Goal: Task Accomplishment & Management: Use online tool/utility

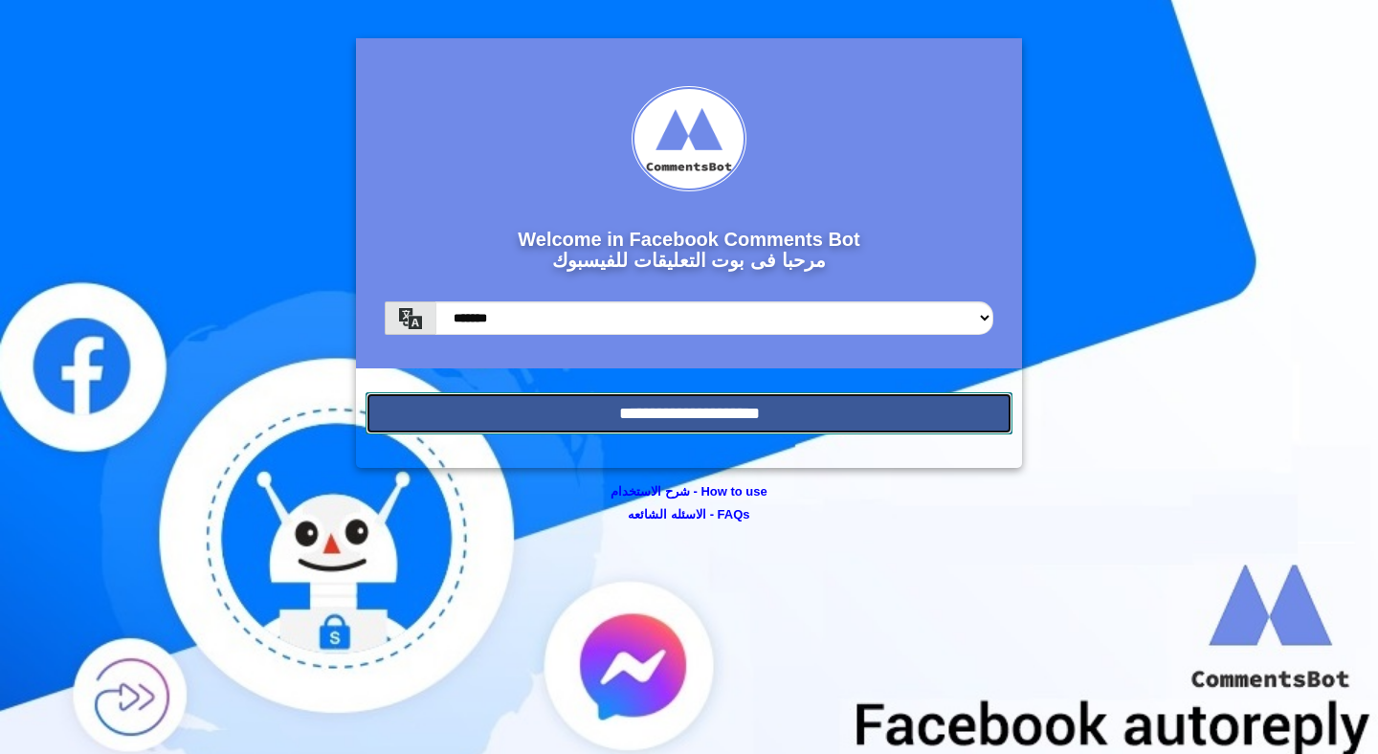
click at [640, 428] on input "**********" at bounding box center [689, 413] width 647 height 42
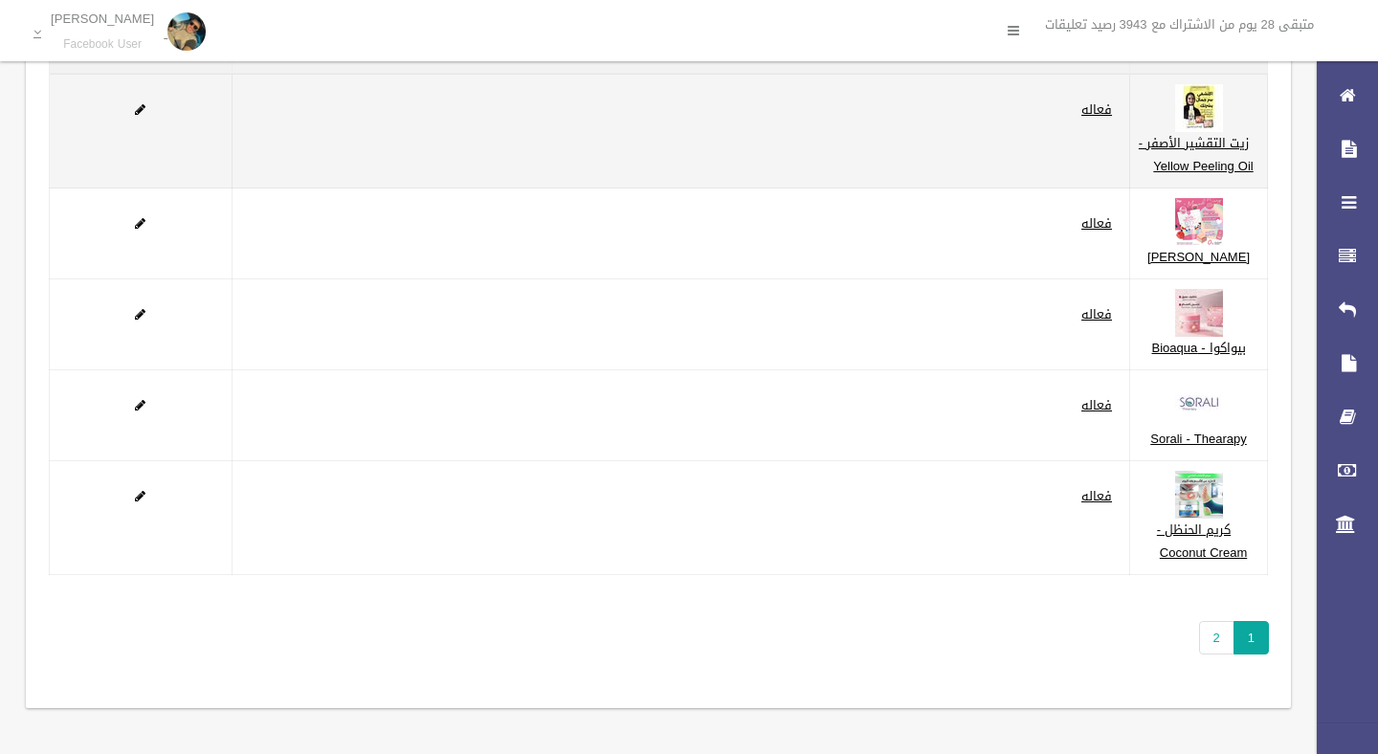
scroll to position [369, 0]
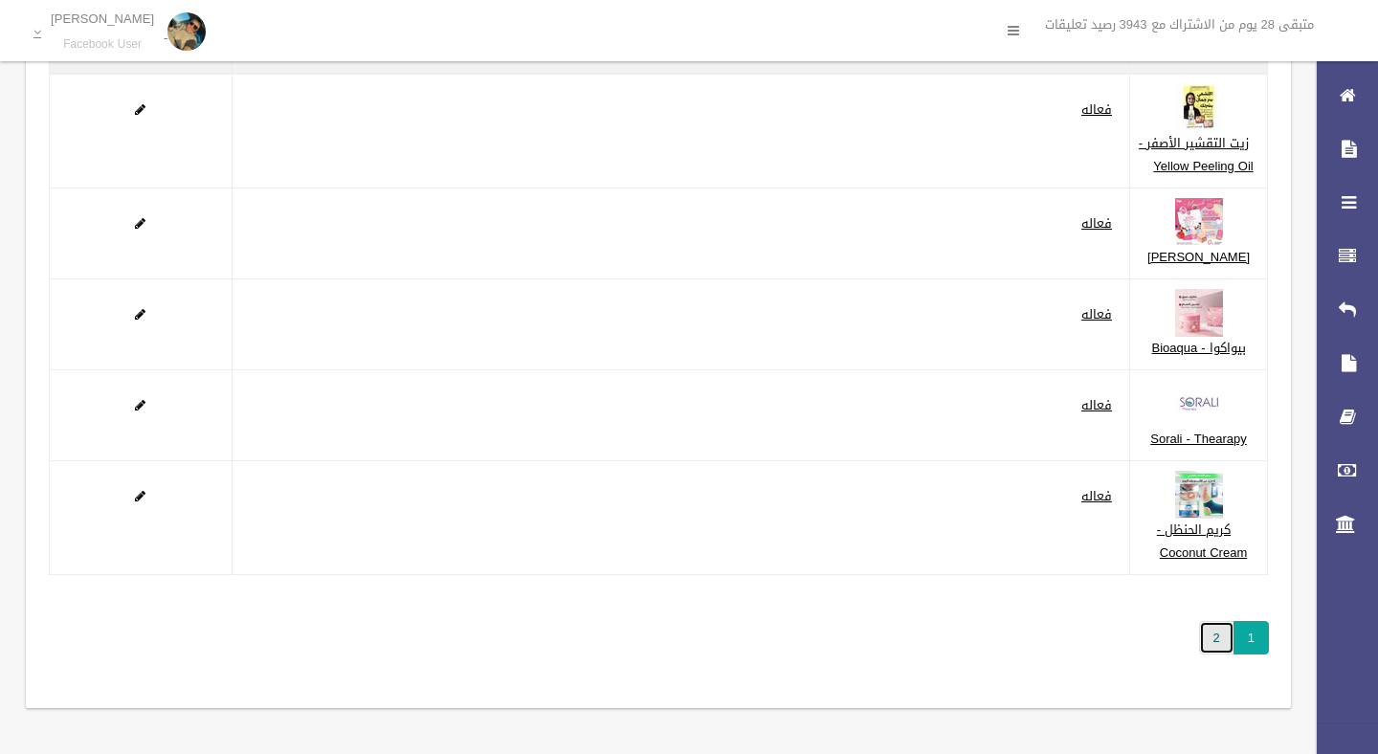
click at [1219, 644] on link "2" at bounding box center [1216, 638] width 35 height 34
